Goal: Ask a question: Seek information or help from site administrators or community

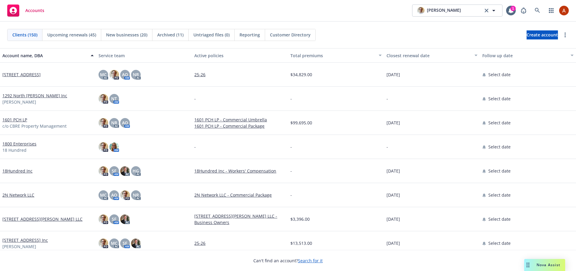
click at [543, 265] on span "Nova Assist" at bounding box center [549, 265] width 24 height 5
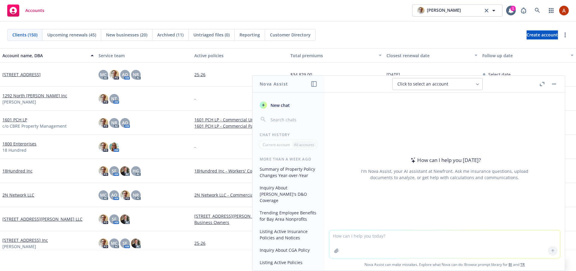
click at [390, 240] on textarea at bounding box center [444, 245] width 231 height 28
paste textarea "DPIA document"
click at [367, 244] on textarea "DPIA document" at bounding box center [444, 244] width 231 height 28
drag, startPoint x: 319, startPoint y: 233, endPoint x: 308, endPoint y: 232, distance: 10.3
click at [324, 232] on div "Nova Assist New chat Chat History Current account All accounts More than a week…" at bounding box center [444, 173] width 241 height 196
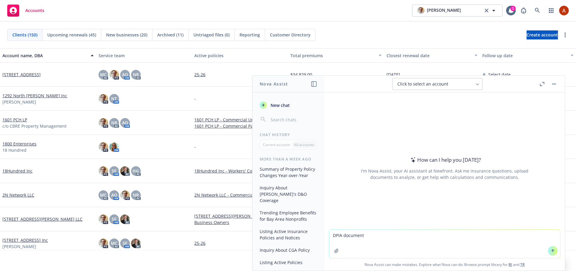
paste textarea "who I go to for a DPIA document that a new client is asking for?"
type textarea "who do I go to for a DPIA document that a new client is asking for?"
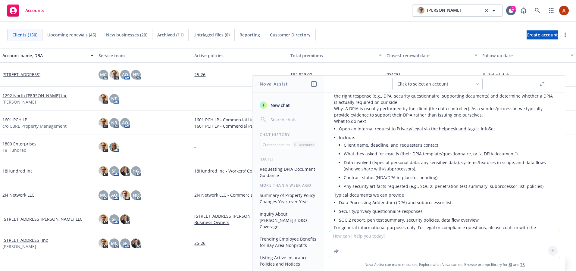
scroll to position [29, 0]
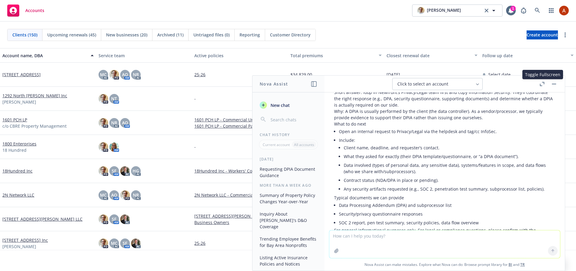
click at [543, 83] on icon "button" at bounding box center [542, 84] width 5 height 4
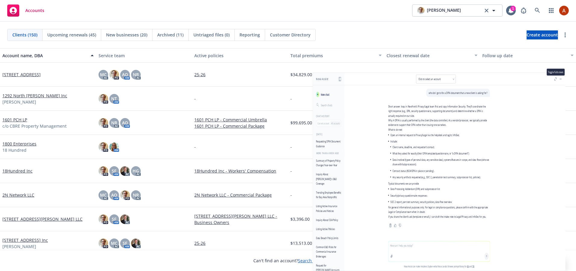
scroll to position [0, 0]
